Goal: Task Accomplishment & Management: Use online tool/utility

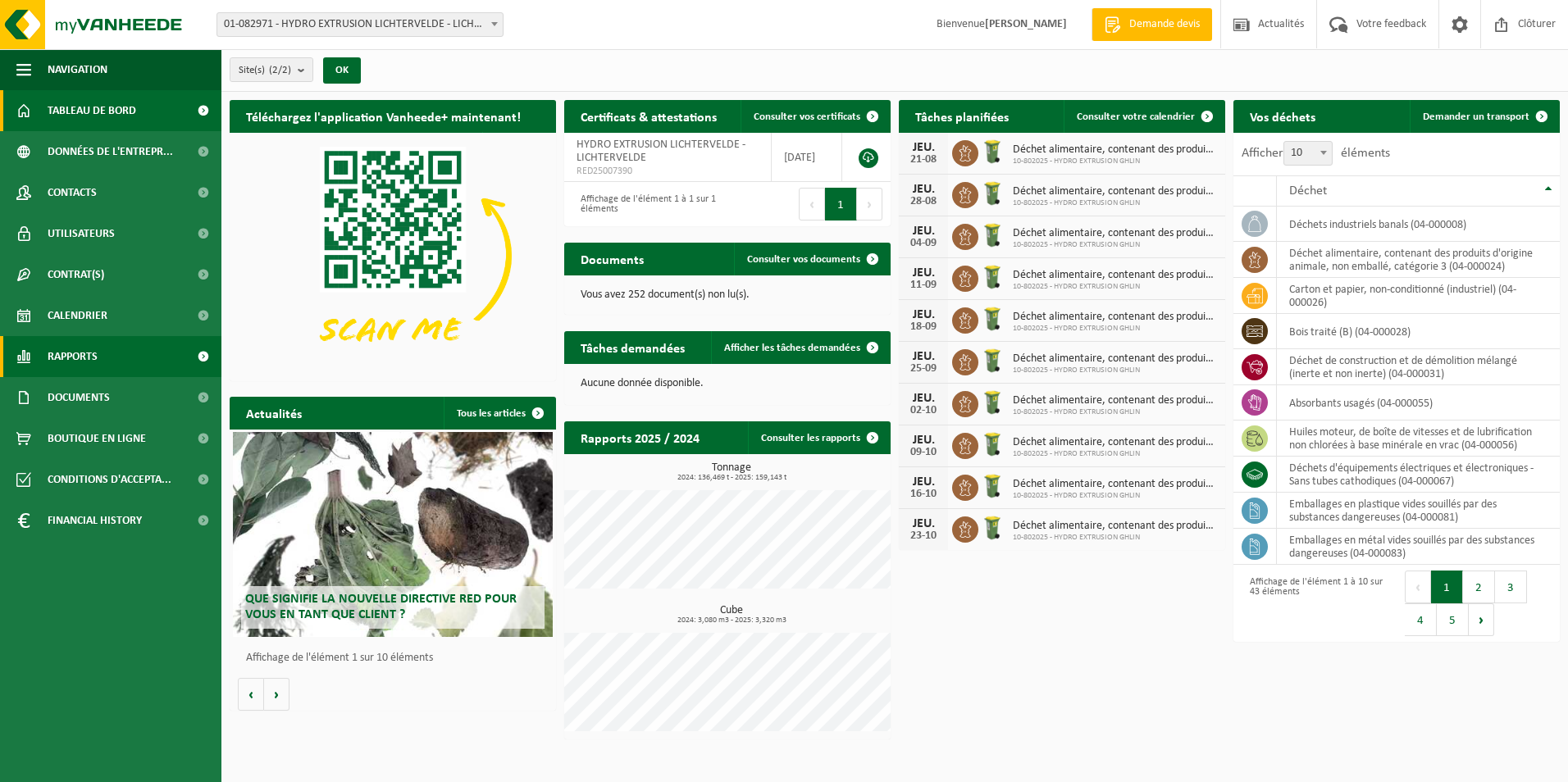
click at [134, 349] on link "Rapports" at bounding box center [110, 357] width 221 height 41
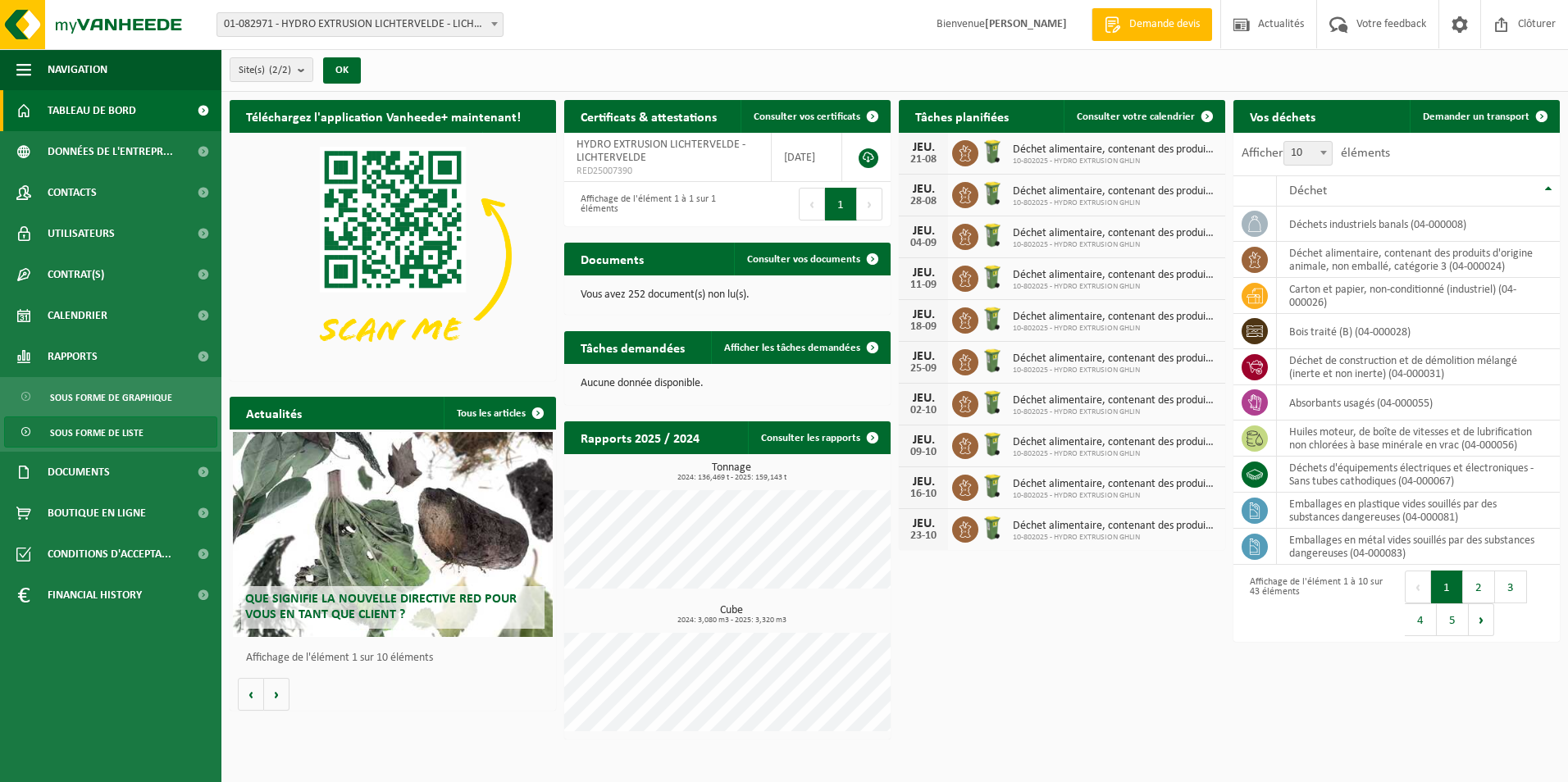
click at [104, 429] on span "Sous forme de liste" at bounding box center [97, 433] width 94 height 32
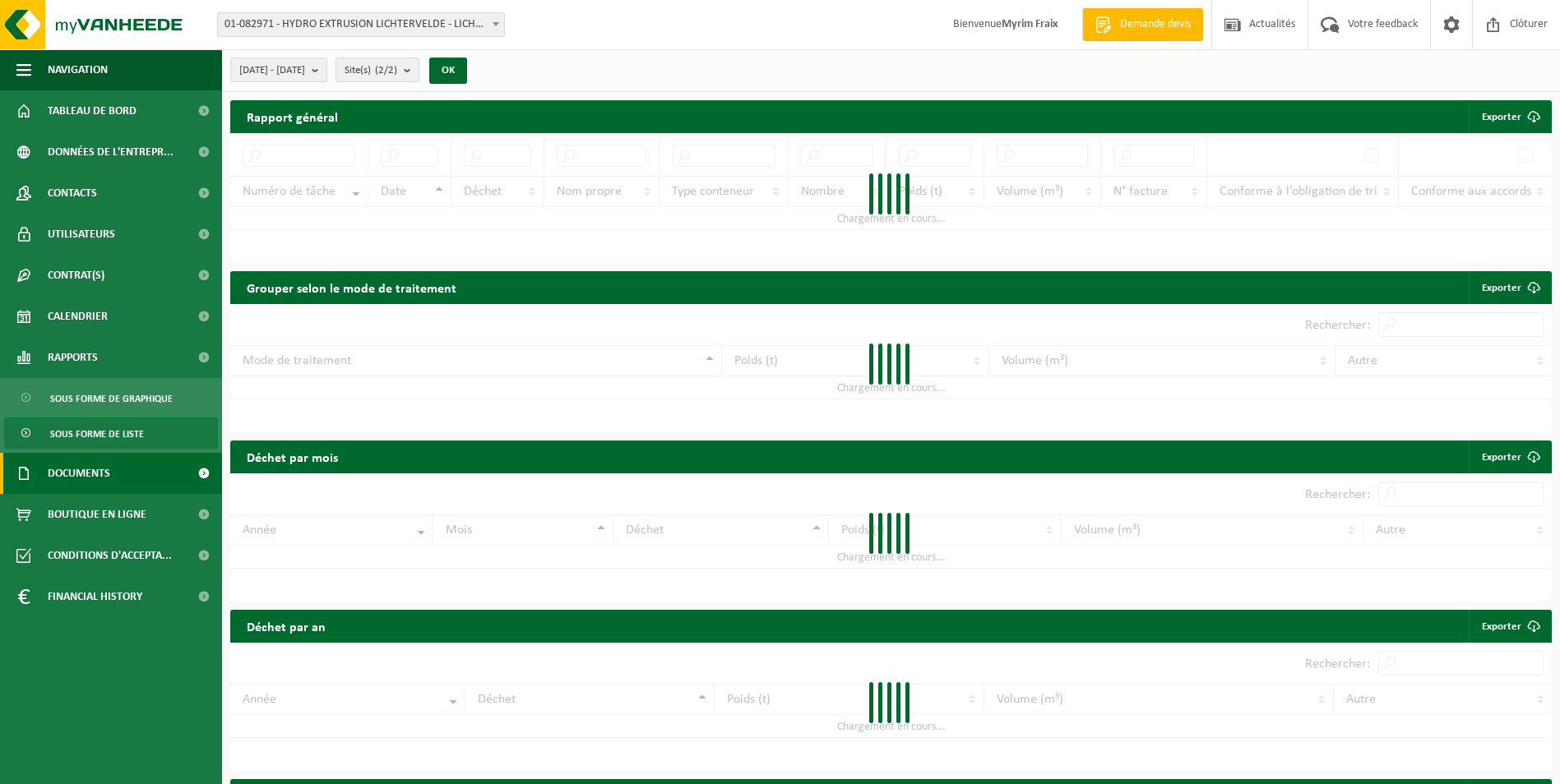
click at [109, 472] on span "Documents" at bounding box center [79, 473] width 63 height 41
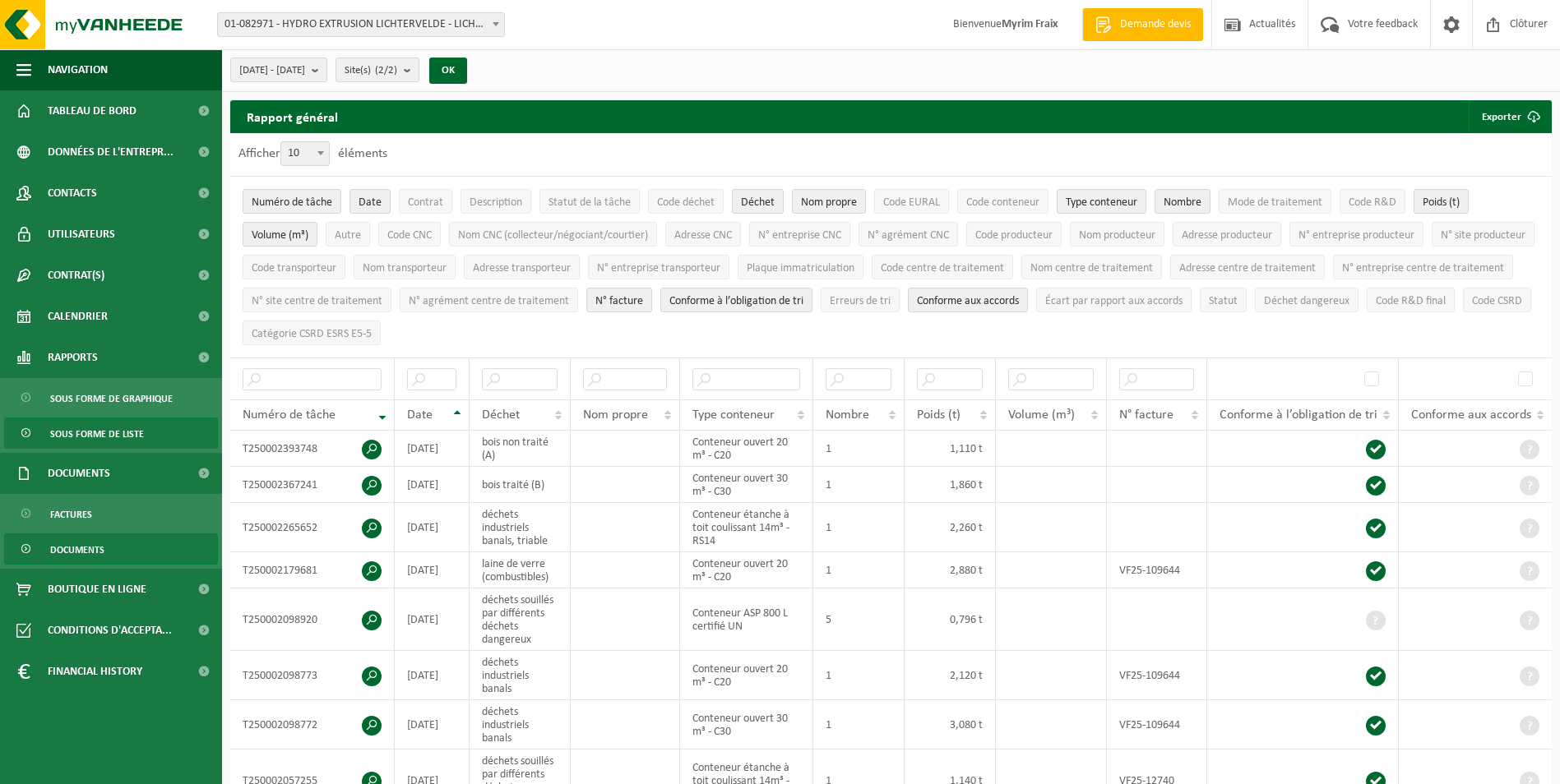
click at [115, 542] on link "Documents" at bounding box center [111, 549] width 214 height 32
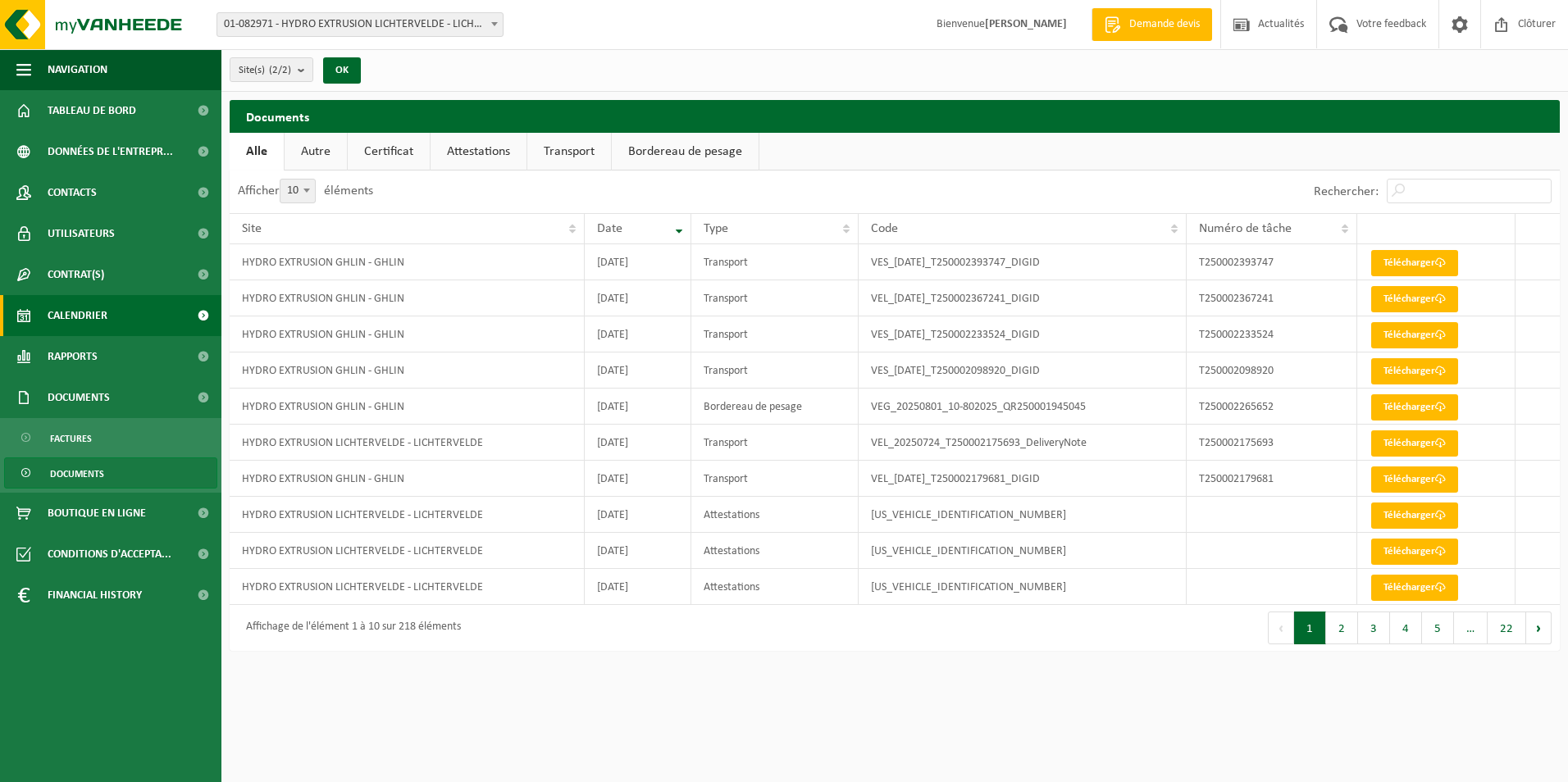
click at [143, 326] on link "Calendrier" at bounding box center [110, 316] width 221 height 41
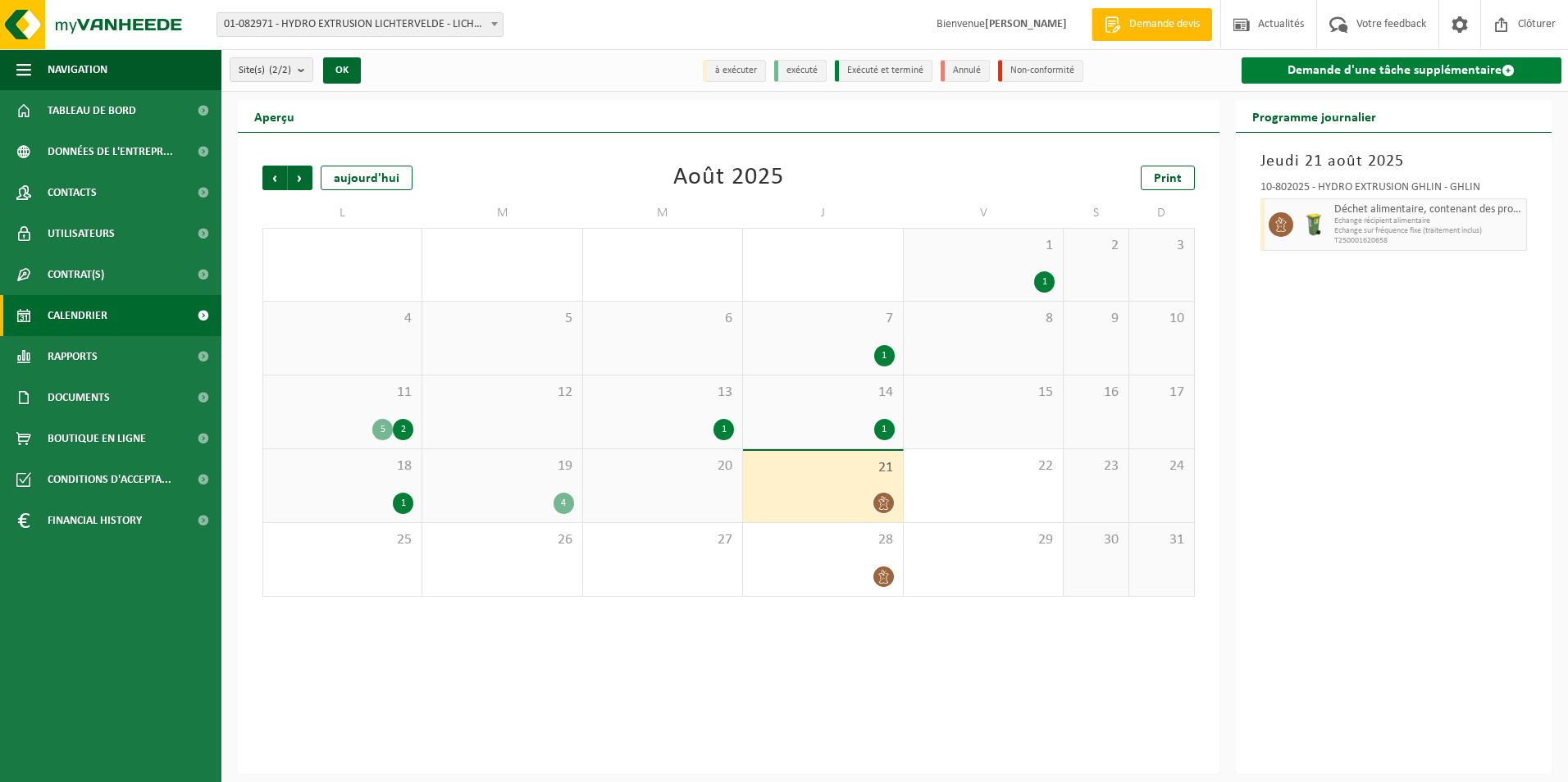
click at [1300, 72] on link "Demande d'une tâche supplémentaire" at bounding box center [1402, 70] width 321 height 26
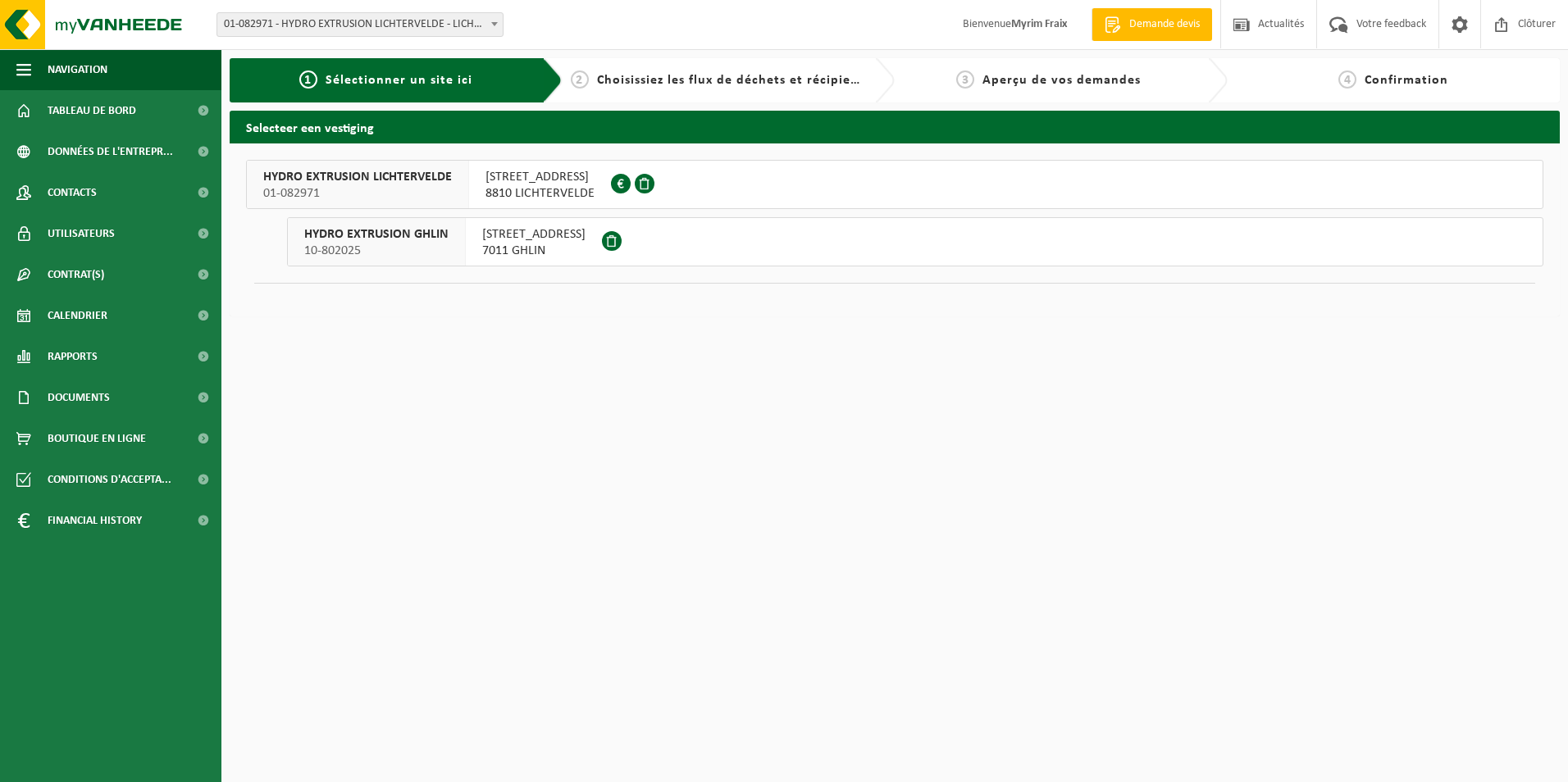
click at [717, 245] on button "HYDRO EXTRUSION GHLIN 10-802025 RUE DES AYETTES 12 7011 GHLIN" at bounding box center [915, 242] width 1256 height 50
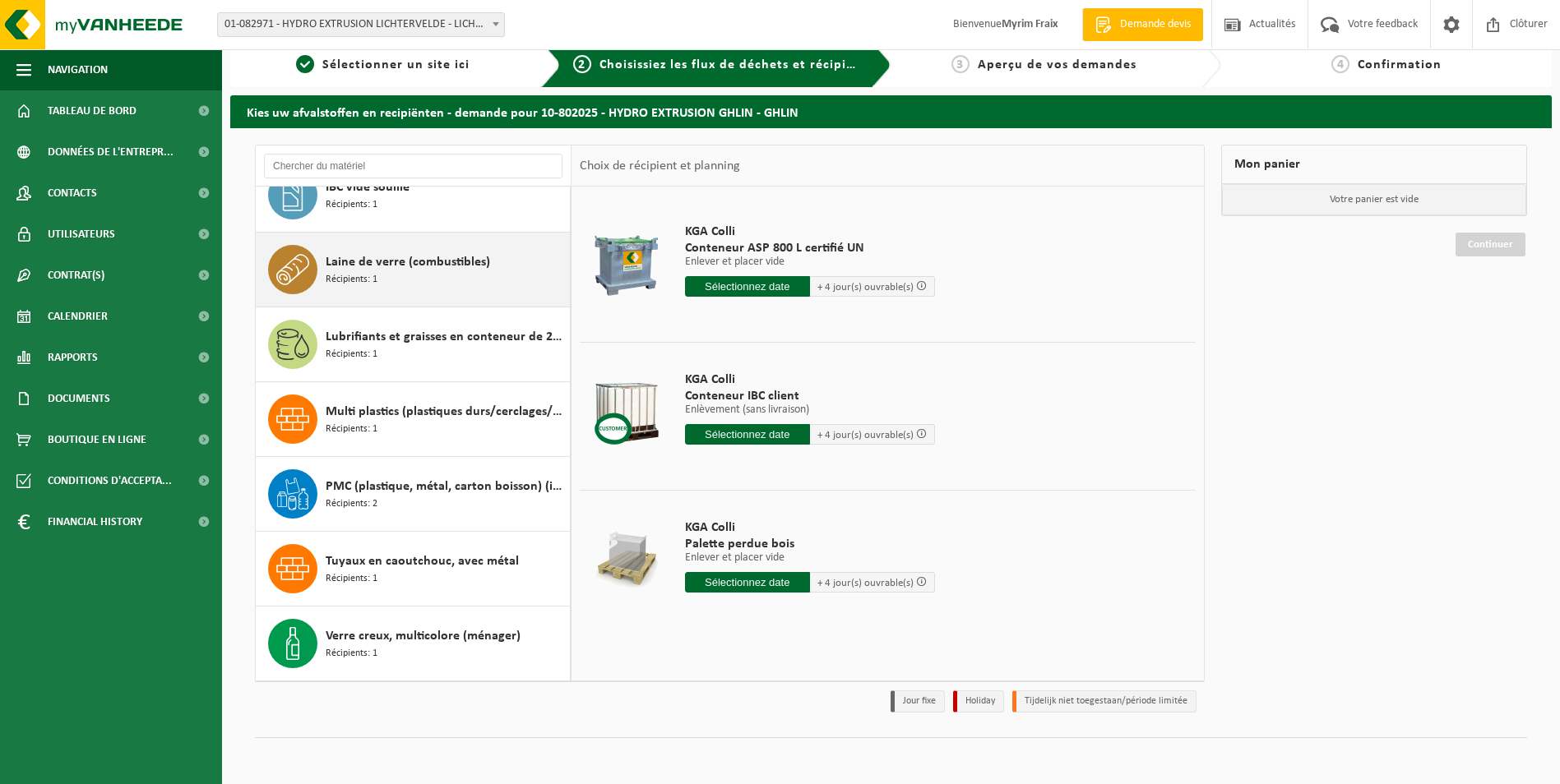
scroll to position [19, 0]
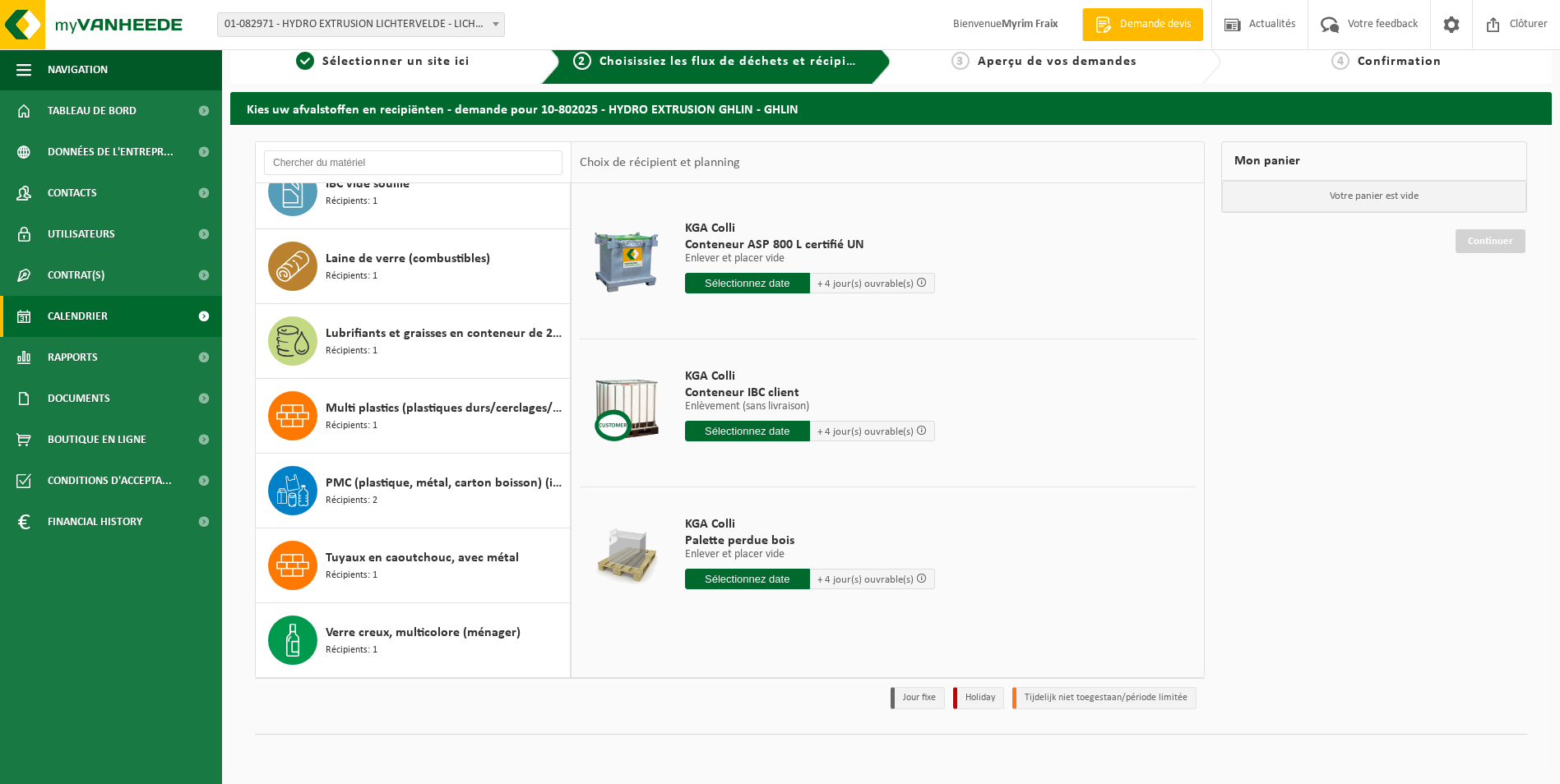
click at [105, 316] on span "Calendrier" at bounding box center [78, 317] width 60 height 41
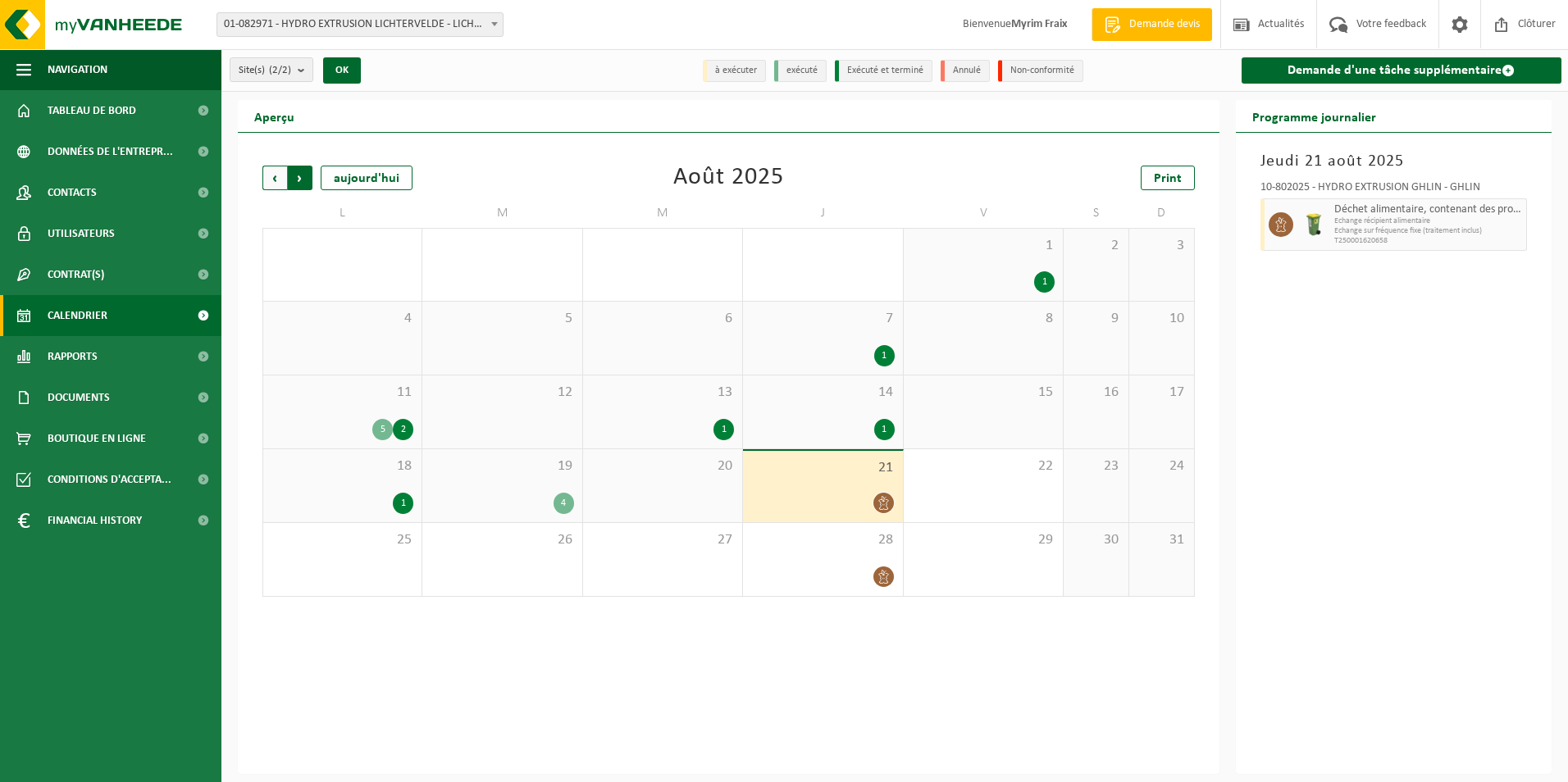
click at [281, 178] on span "Précédent" at bounding box center [274, 178] width 25 height 25
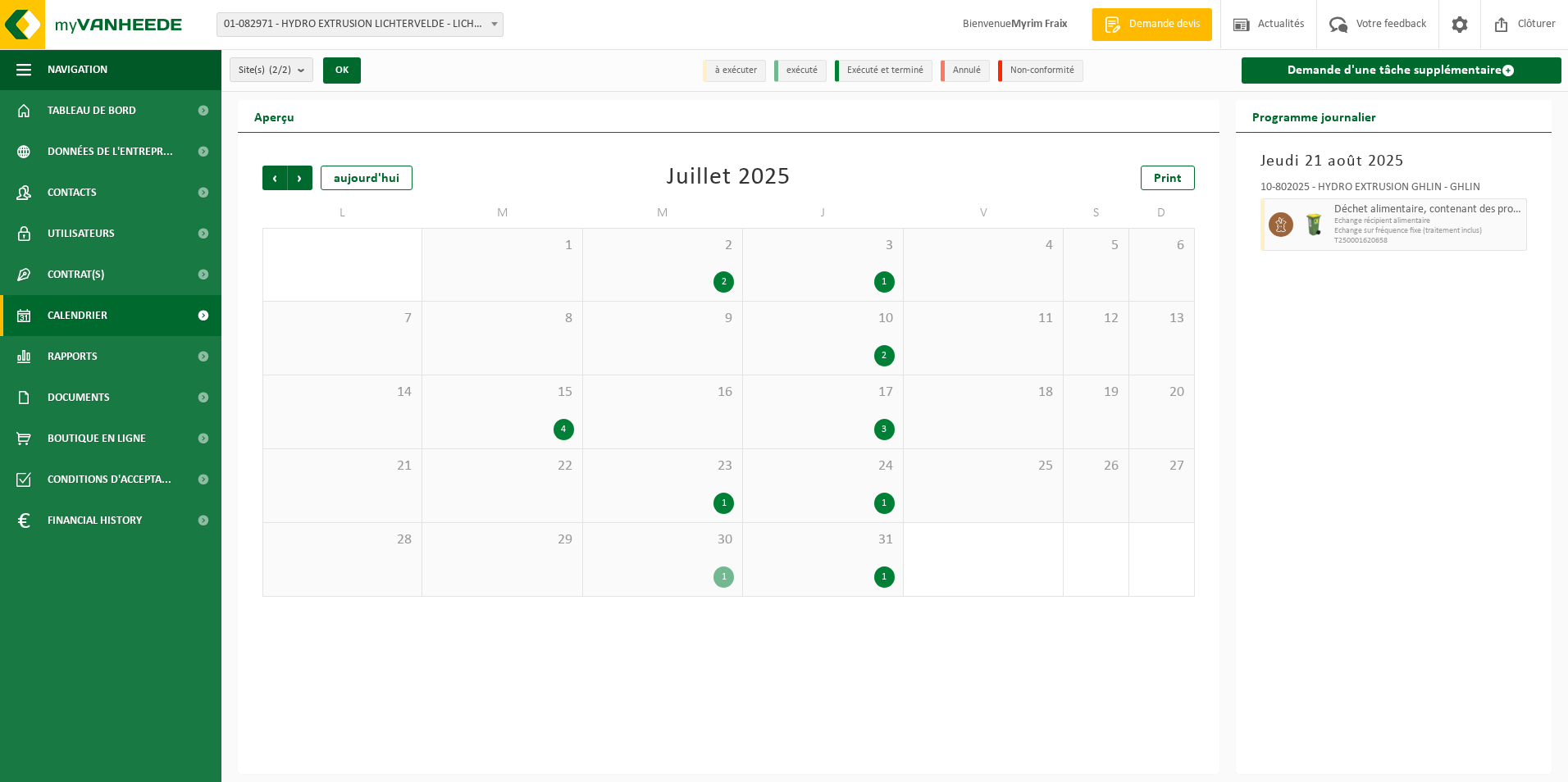
click at [281, 178] on span "Précédent" at bounding box center [274, 178] width 25 height 25
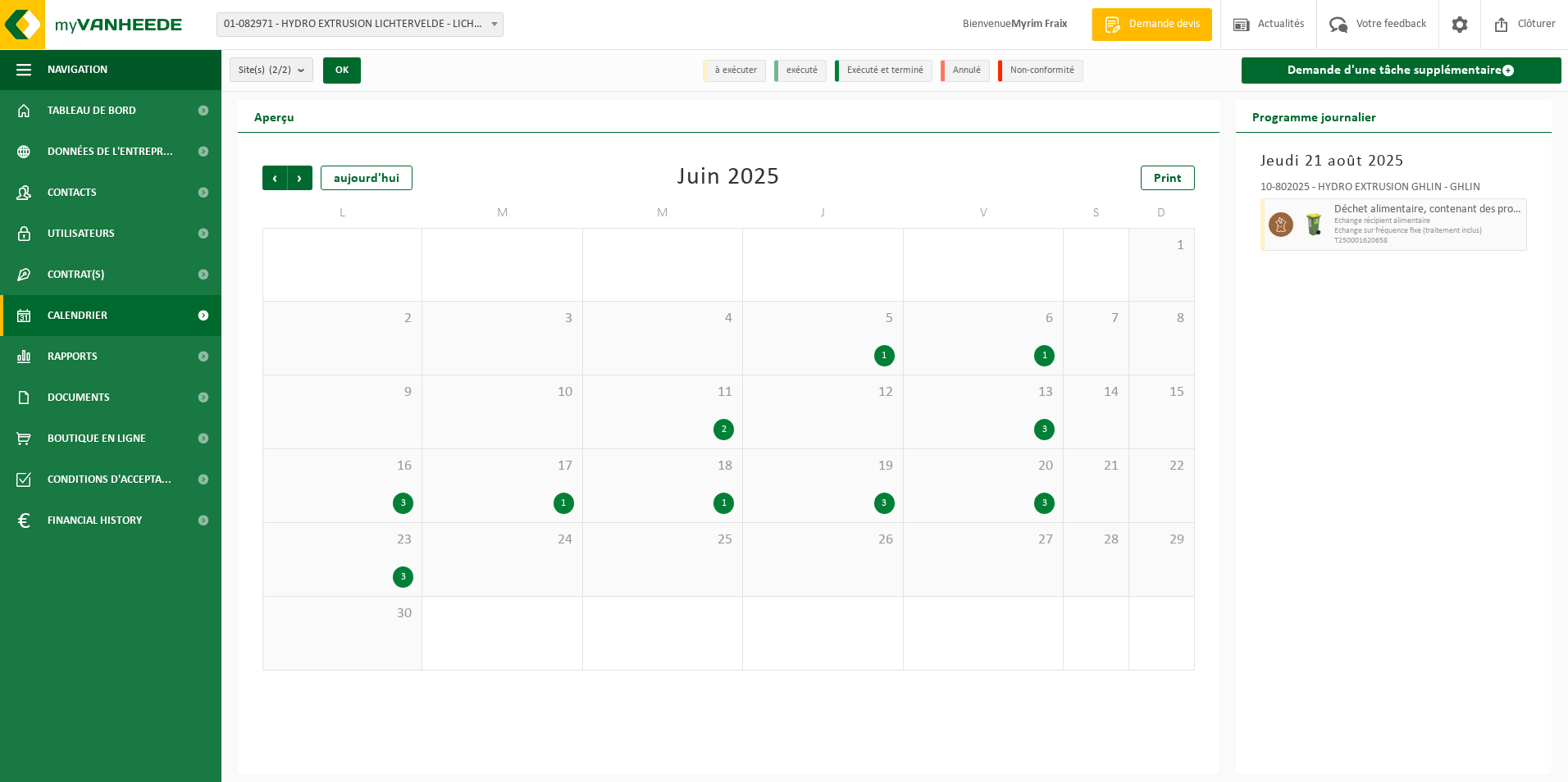
click at [281, 178] on span "Précédent" at bounding box center [274, 178] width 25 height 25
click at [714, 407] on div "16 4" at bounding box center [662, 411] width 159 height 73
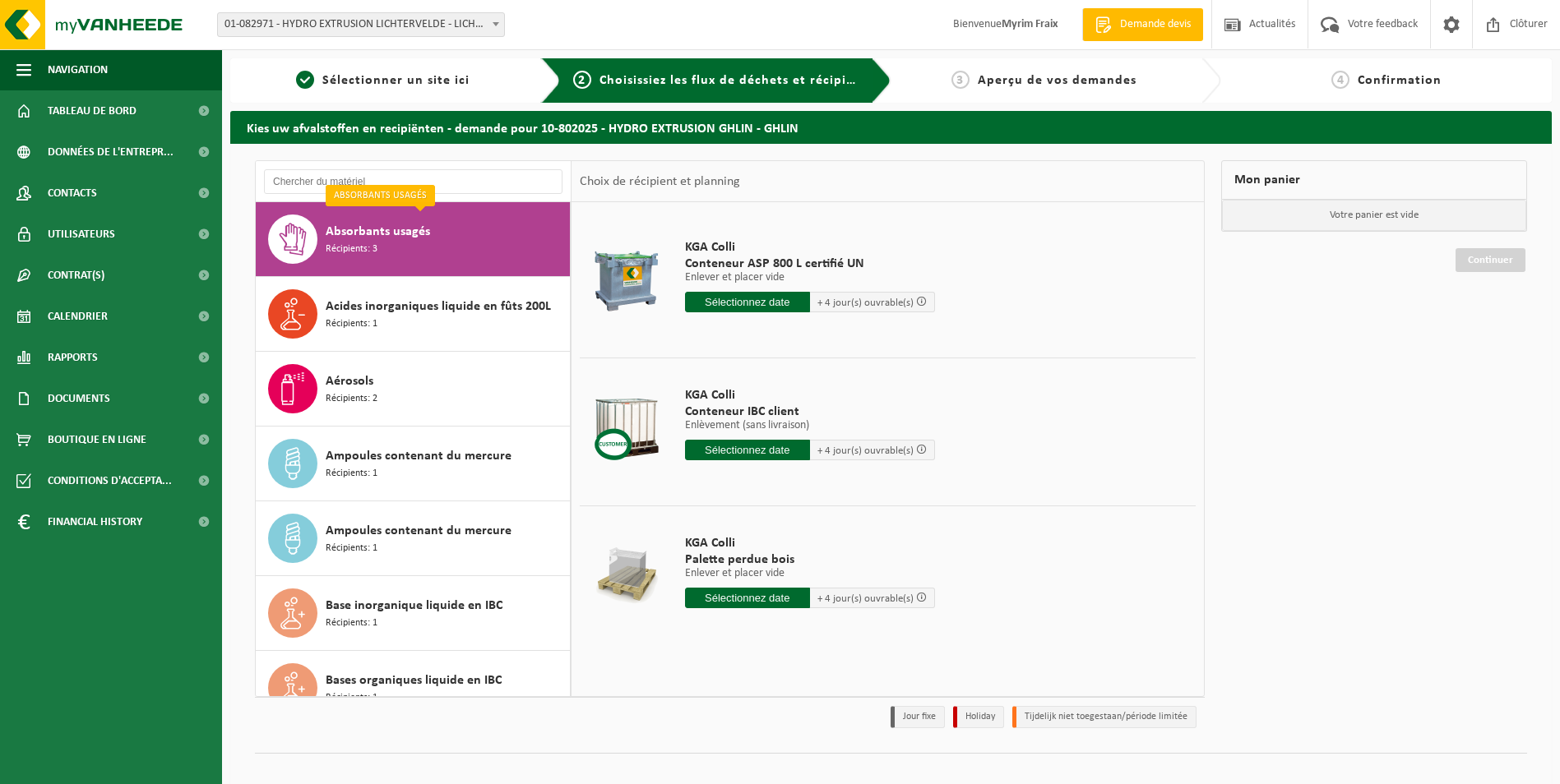
click at [398, 235] on span "Absorbants usagés" at bounding box center [378, 231] width 104 height 20
